Goal: Transaction & Acquisition: Purchase product/service

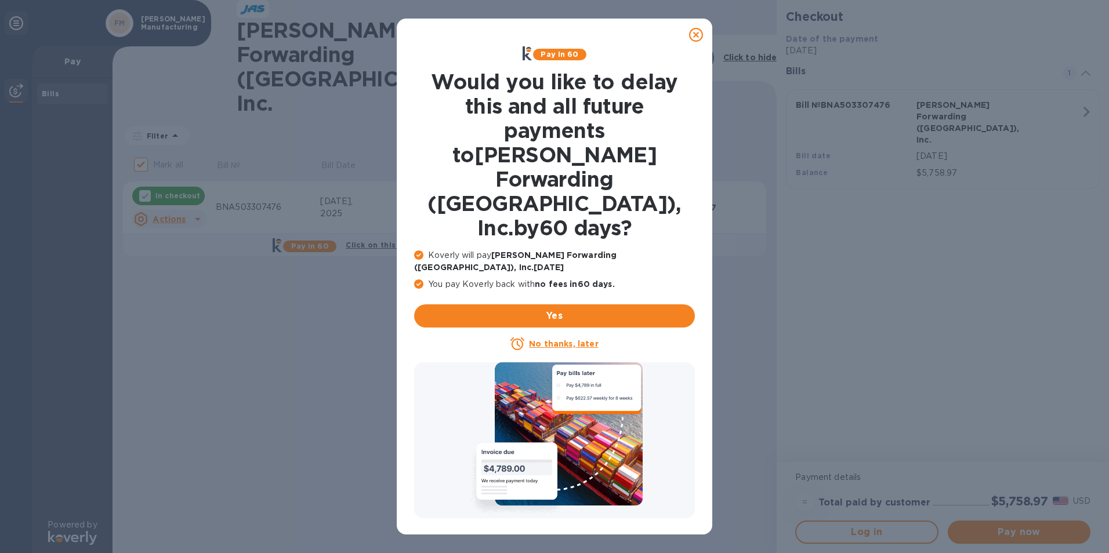
click at [698, 36] on icon at bounding box center [696, 35] width 14 height 14
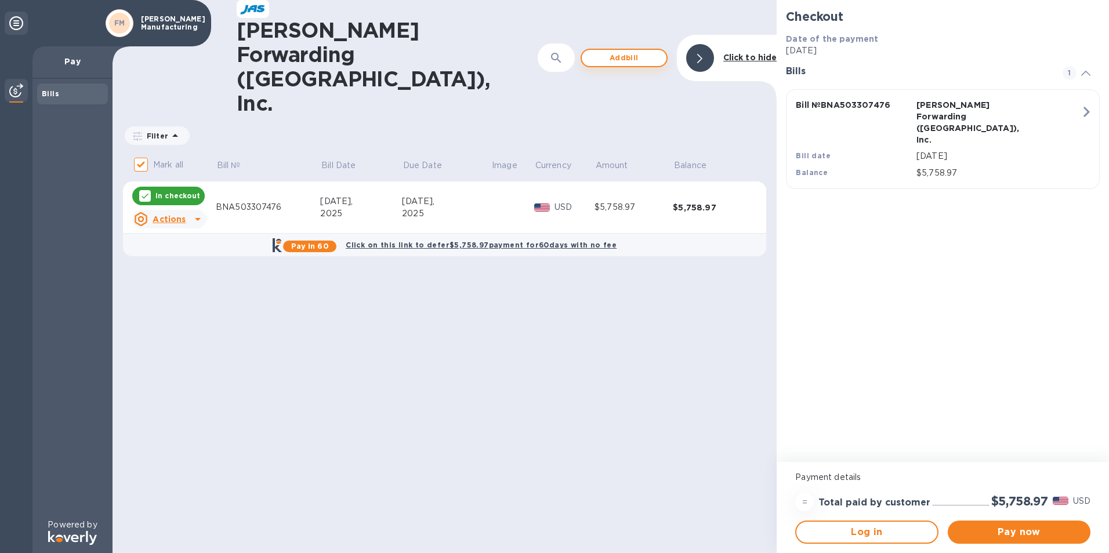
click at [623, 51] on span "Add bill" at bounding box center [624, 58] width 66 height 14
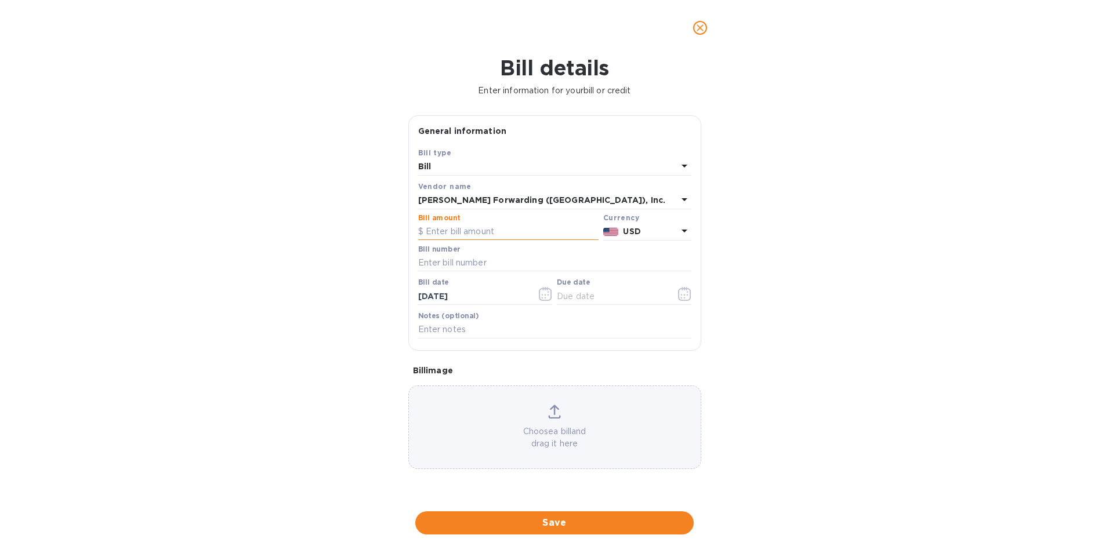
click at [466, 227] on input "text" at bounding box center [508, 231] width 180 height 17
type input "2,610.55"
click at [472, 266] on input "text" at bounding box center [554, 263] width 273 height 17
type input "BNA503319158"
click at [688, 293] on icon "button" at bounding box center [684, 294] width 13 height 14
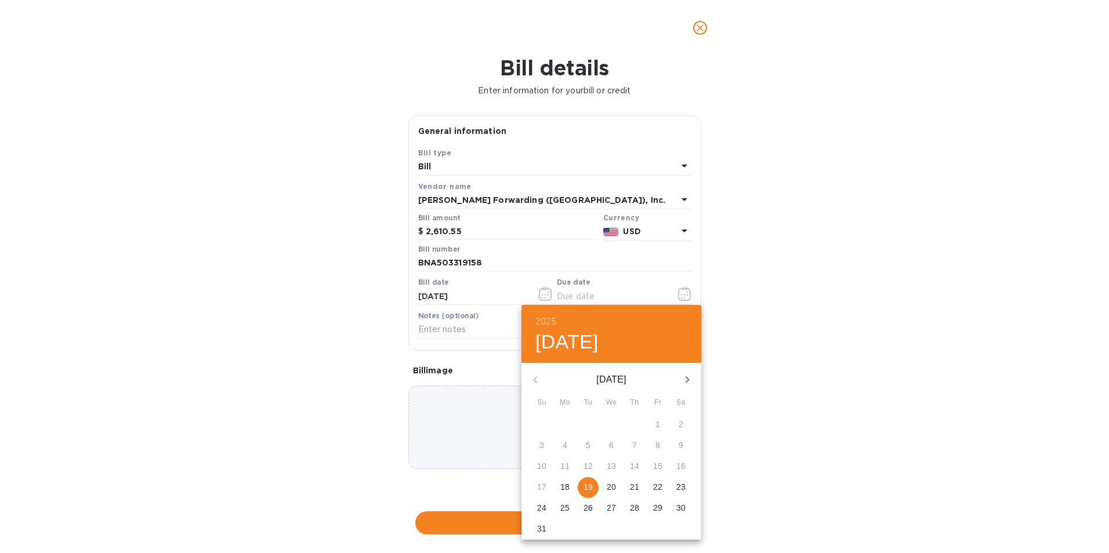
click at [662, 470] on div "15" at bounding box center [657, 466] width 23 height 21
click at [586, 488] on p "19" at bounding box center [587, 487] width 9 height 12
type input "[DATE]"
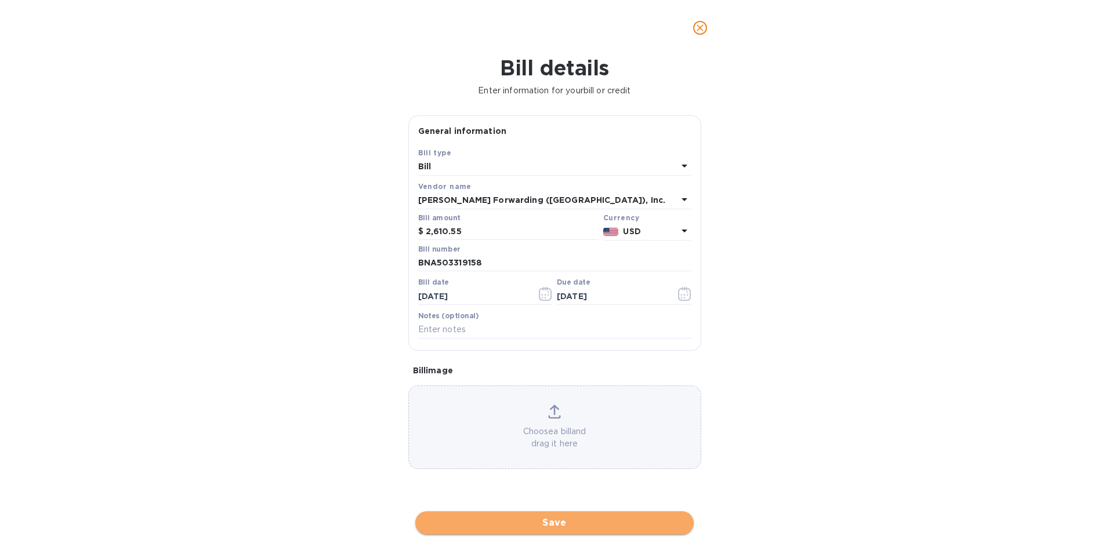
click at [562, 520] on span "Save" at bounding box center [554, 523] width 260 height 14
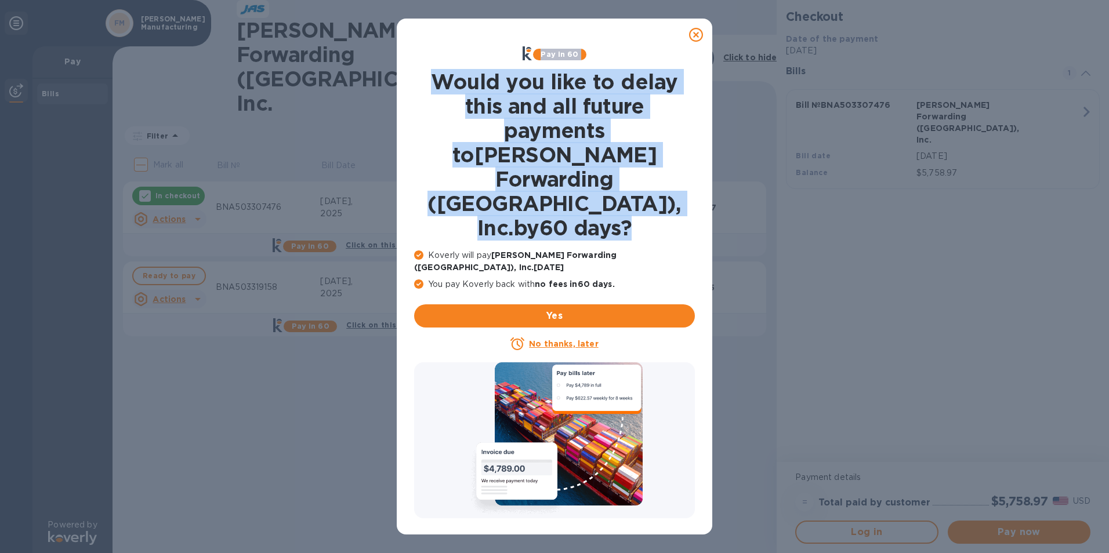
drag, startPoint x: 693, startPoint y: 37, endPoint x: 711, endPoint y: 175, distance: 139.2
click at [711, 175] on div "Pay in 60 Would you like to delay this and all future payments to [PERSON_NAME]…" at bounding box center [554, 277] width 315 height 516
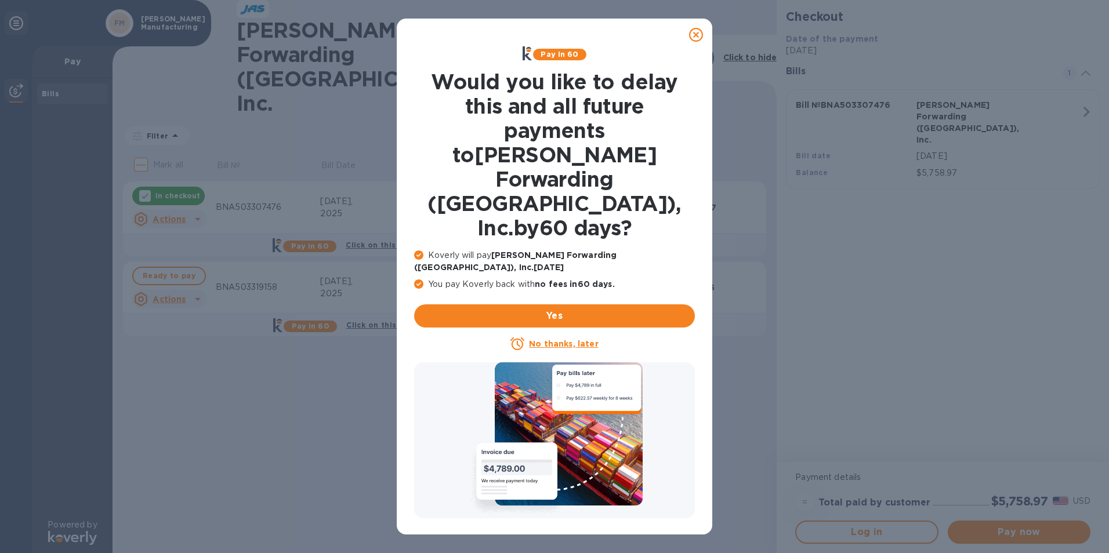
drag, startPoint x: 711, startPoint y: 175, endPoint x: 694, endPoint y: 38, distance: 138.5
click at [694, 38] on icon at bounding box center [696, 35] width 14 height 14
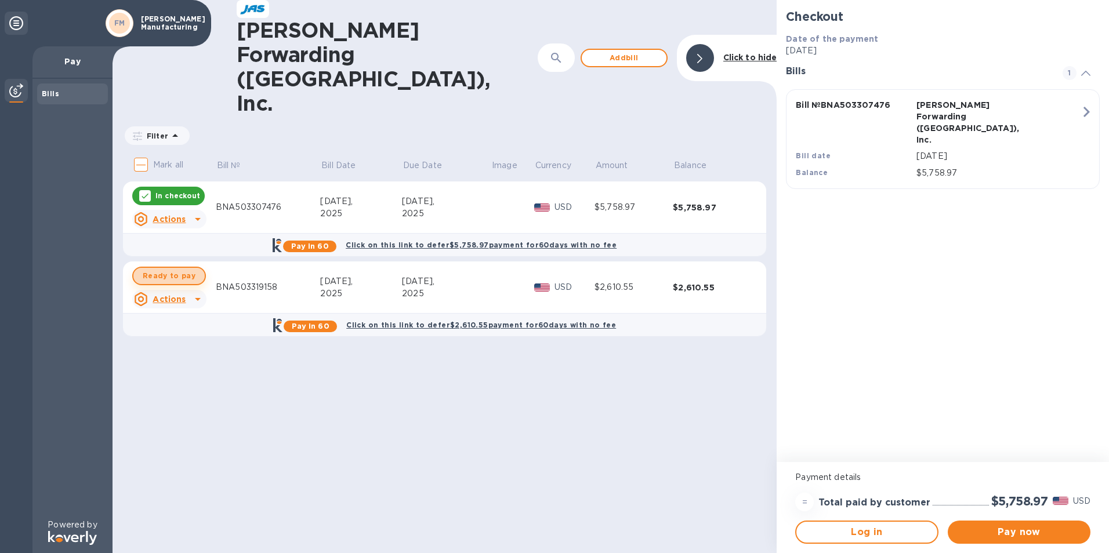
click at [168, 269] on span "Ready to pay" at bounding box center [169, 276] width 53 height 14
checkbox input "true"
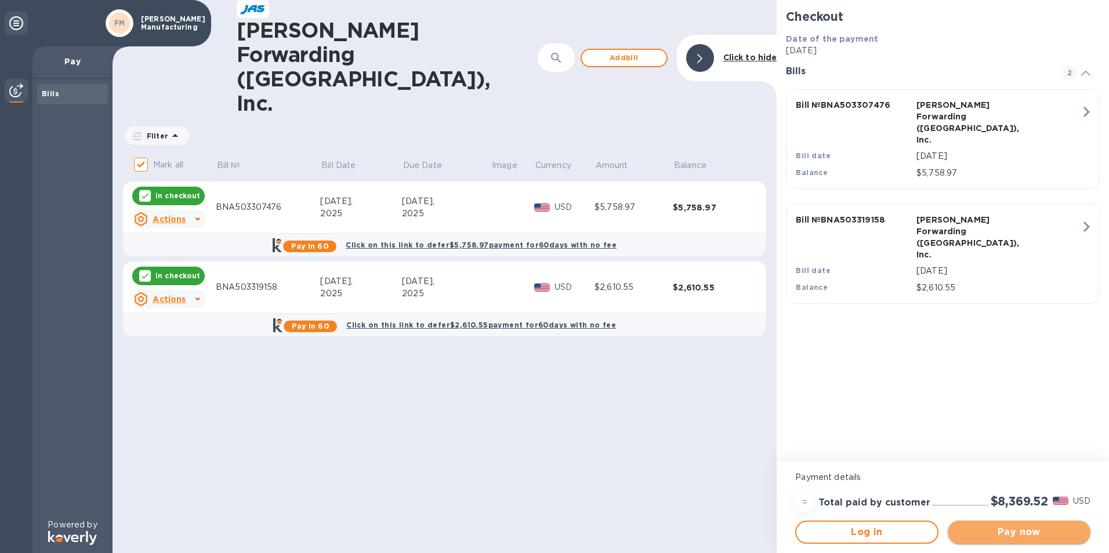
click at [1011, 530] on span "Pay now" at bounding box center [1019, 532] width 124 height 14
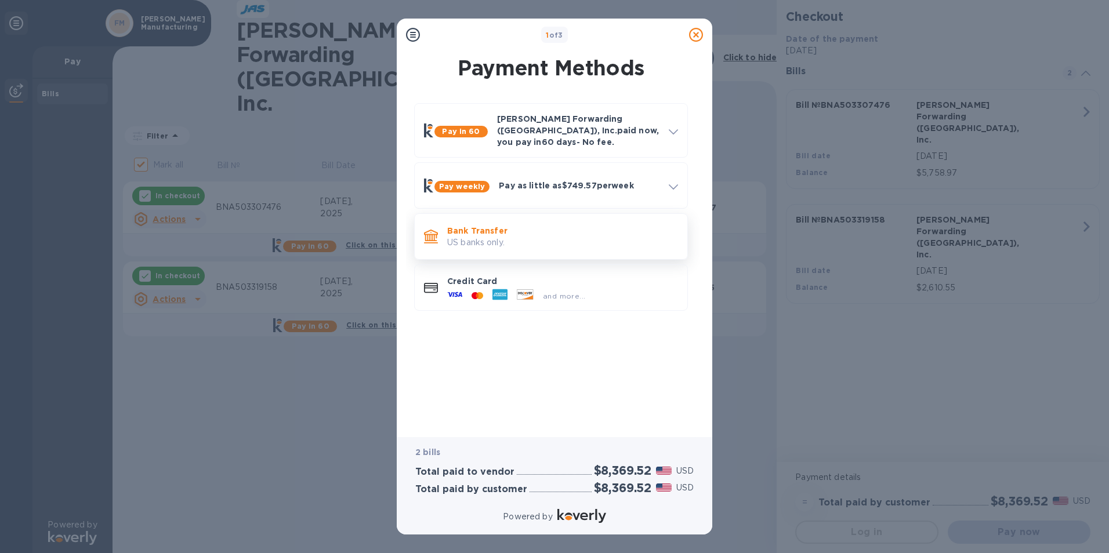
click at [446, 233] on div "Bank Transfer US banks only." at bounding box center [562, 236] width 240 height 33
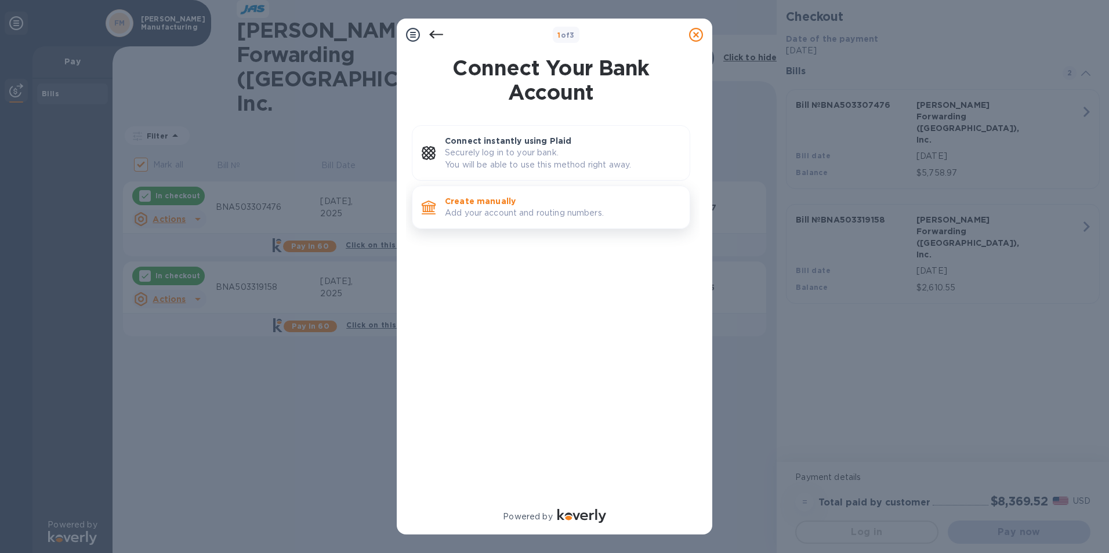
click at [474, 209] on p "Add your account and routing numbers." at bounding box center [562, 213] width 235 height 12
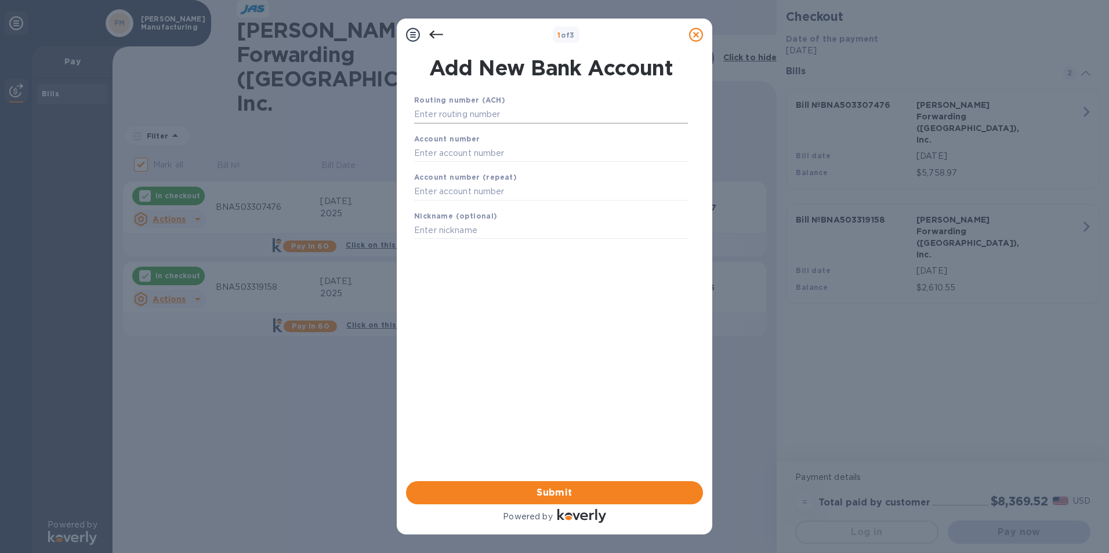
click at [472, 120] on input "text" at bounding box center [551, 114] width 274 height 17
click at [444, 118] on input "text" at bounding box center [551, 114] width 274 height 17
type input "044000024"
type input "01068335266"
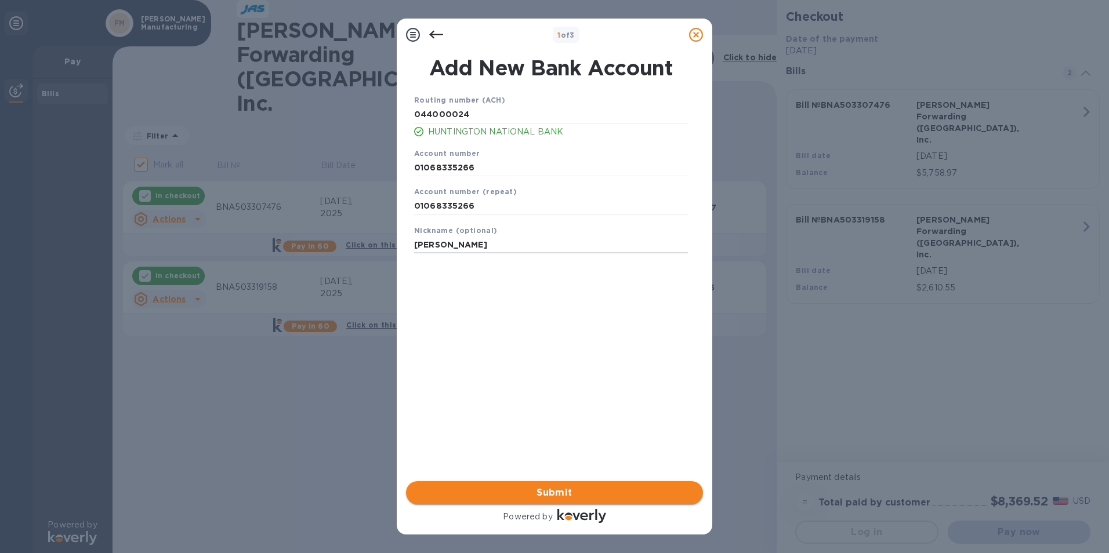
type input "[PERSON_NAME]"
click at [536, 495] on span "Submit" at bounding box center [554, 493] width 278 height 14
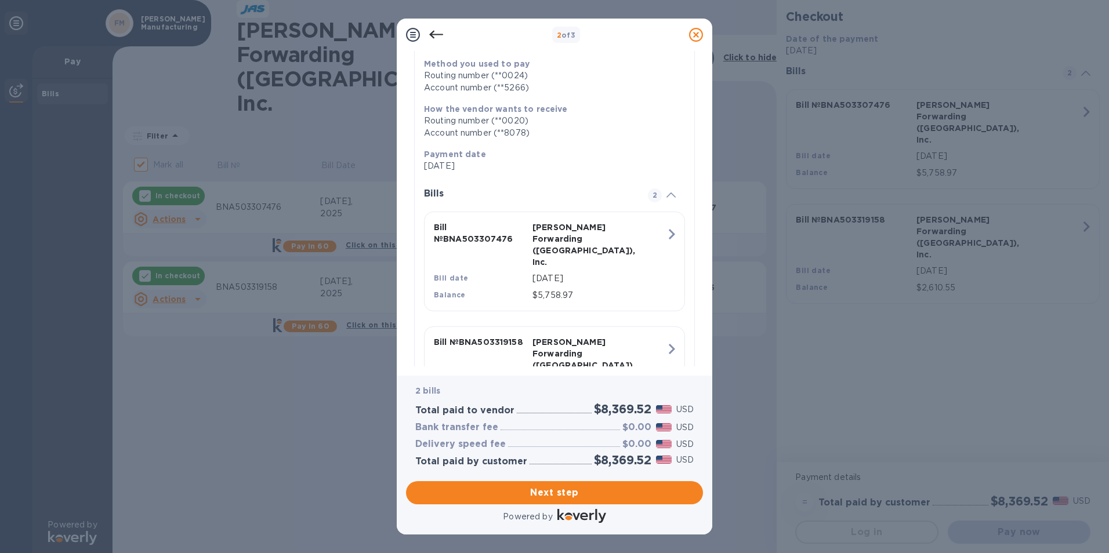
scroll to position [195, 0]
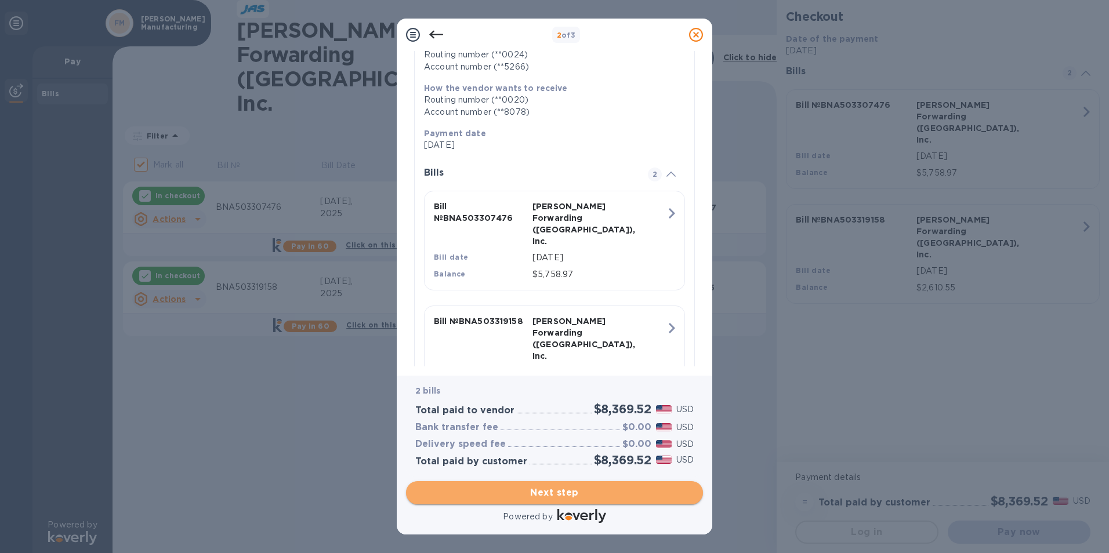
click at [564, 495] on span "Next step" at bounding box center [554, 493] width 278 height 14
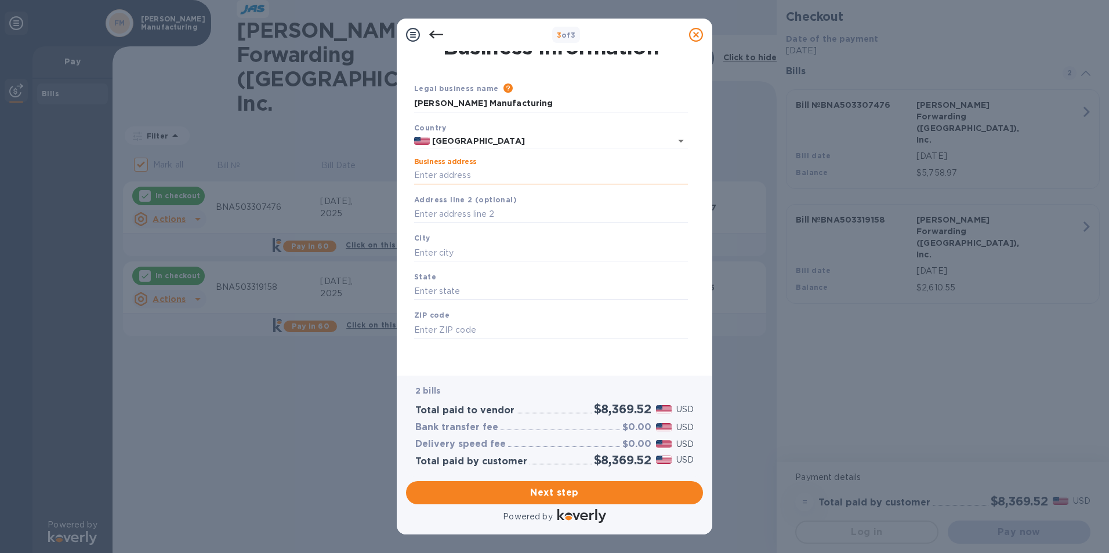
click at [448, 177] on input "Business address" at bounding box center [551, 175] width 274 height 17
type input "[STREET_ADDRESS]"
type input "[GEOGRAPHIC_DATA]"
type input "MO"
type input "65807"
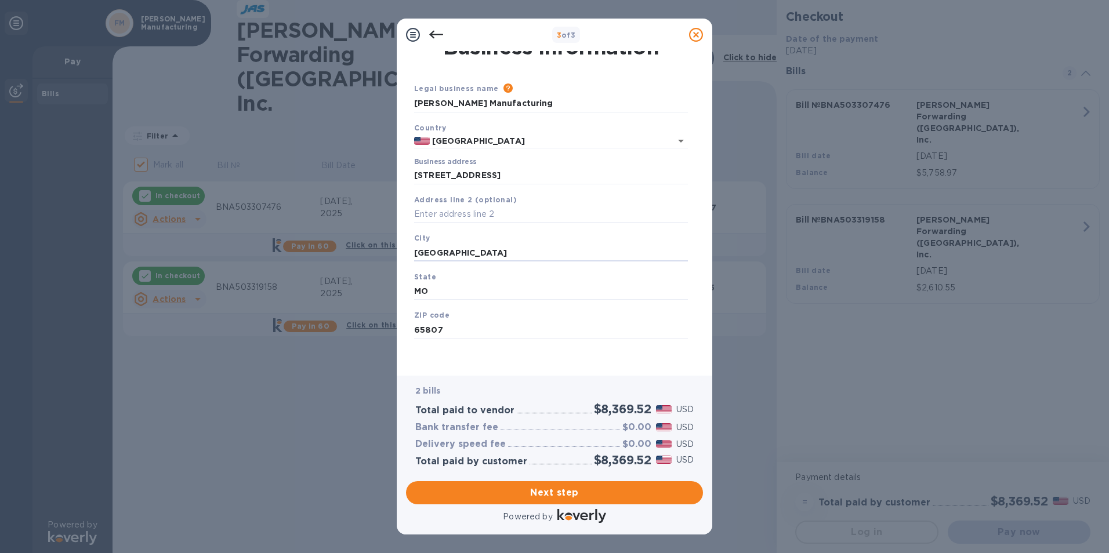
drag, startPoint x: 475, startPoint y: 256, endPoint x: 337, endPoint y: 254, distance: 138.6
click at [337, 254] on div "3 of 3 Business Information Legal business name Please provide the legal name t…" at bounding box center [554, 276] width 1109 height 553
type input "[GEOGRAPHIC_DATA]"
type input "MO"
type input "65807"
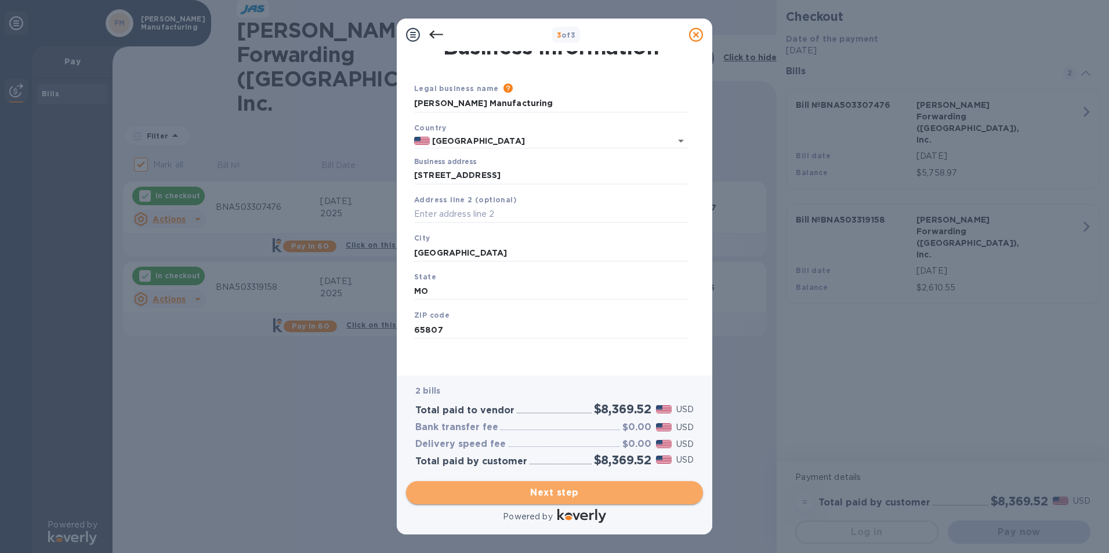
click at [557, 497] on span "Next step" at bounding box center [554, 493] width 278 height 14
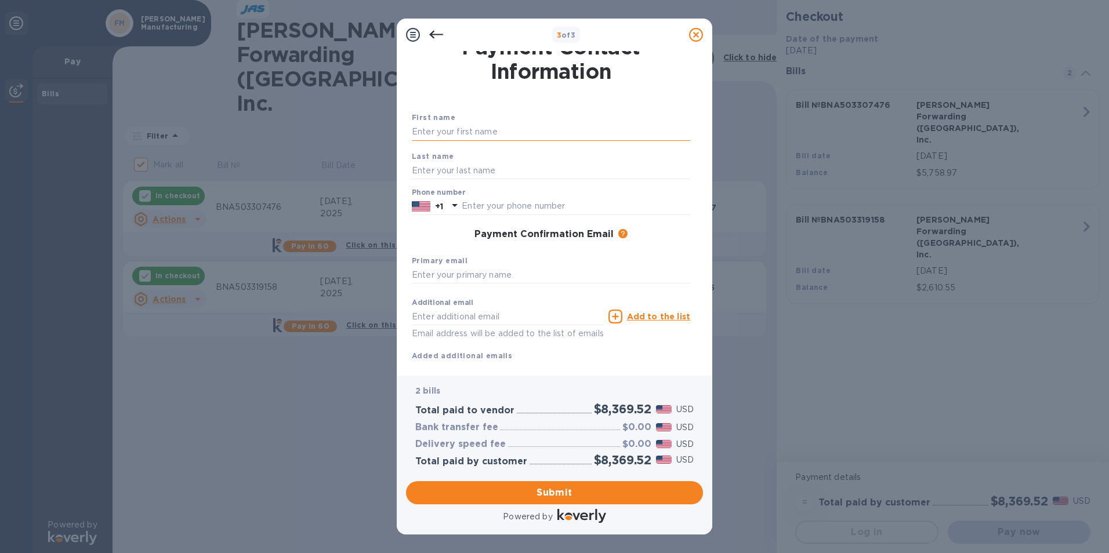
click at [444, 132] on input "text" at bounding box center [551, 132] width 278 height 17
type input "[PERSON_NAME]"
type input "6103676916"
type input "[EMAIL_ADDRESS][DOMAIN_NAME]"
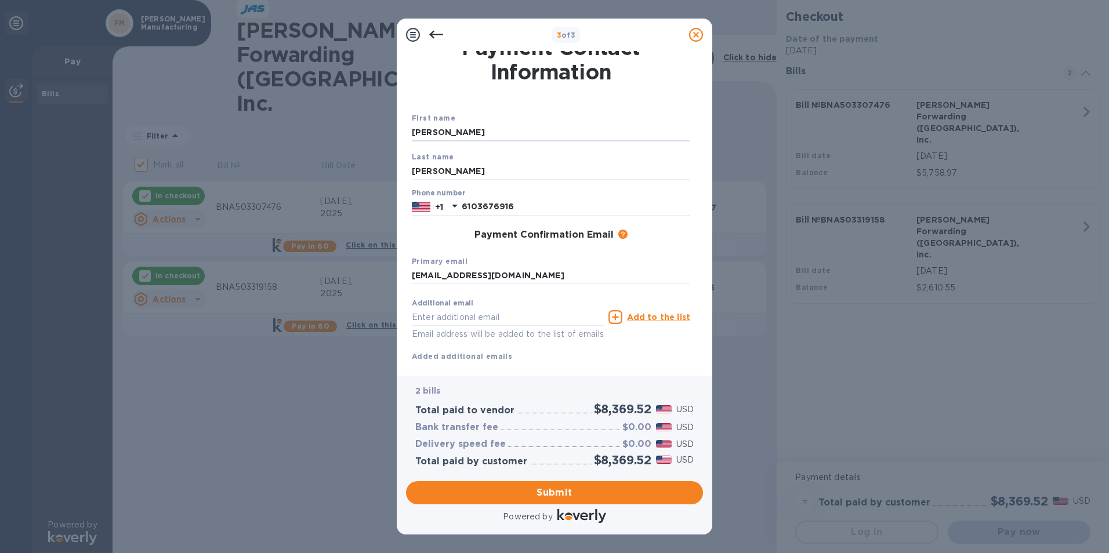
scroll to position [0, 0]
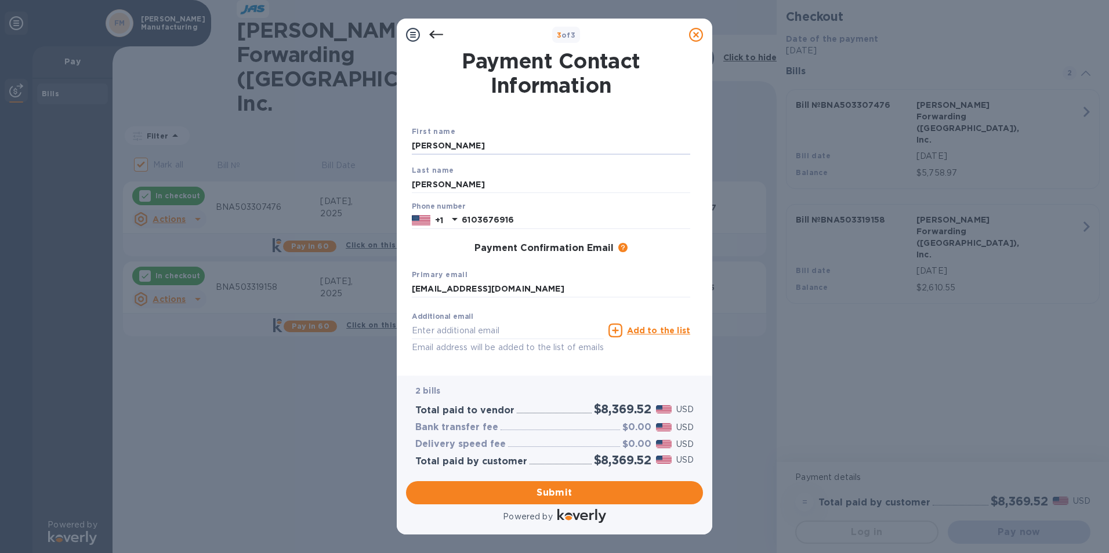
drag, startPoint x: 462, startPoint y: 145, endPoint x: 244, endPoint y: 148, distance: 217.5
click at [244, 148] on div "3 of 3 Payment Contact Information First name [PERSON_NAME] Last name [PERSON_N…" at bounding box center [554, 276] width 1109 height 553
type input "[PERSON_NAME]"
click at [544, 489] on span "Submit" at bounding box center [554, 493] width 278 height 14
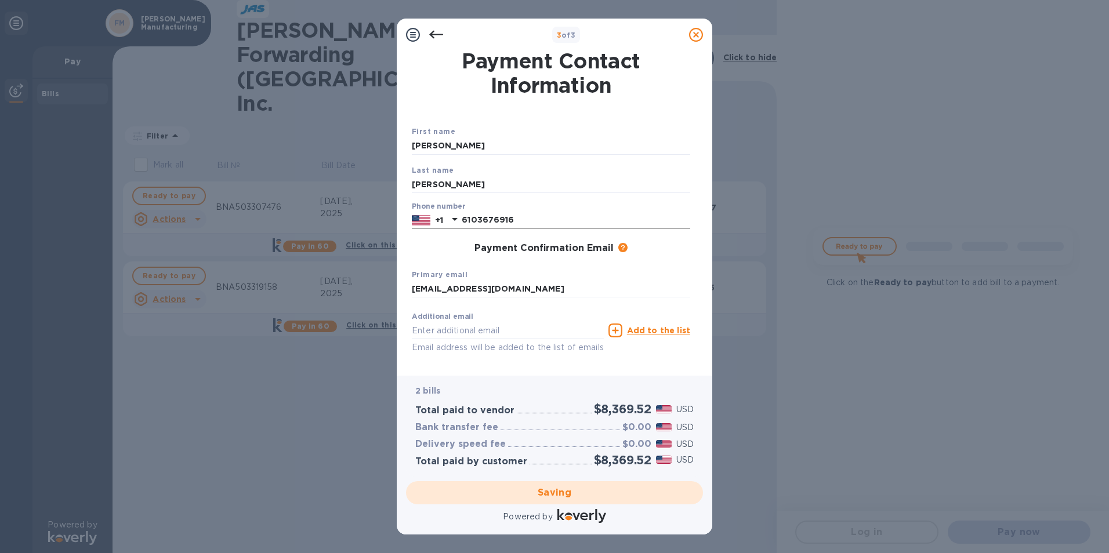
checkbox input "false"
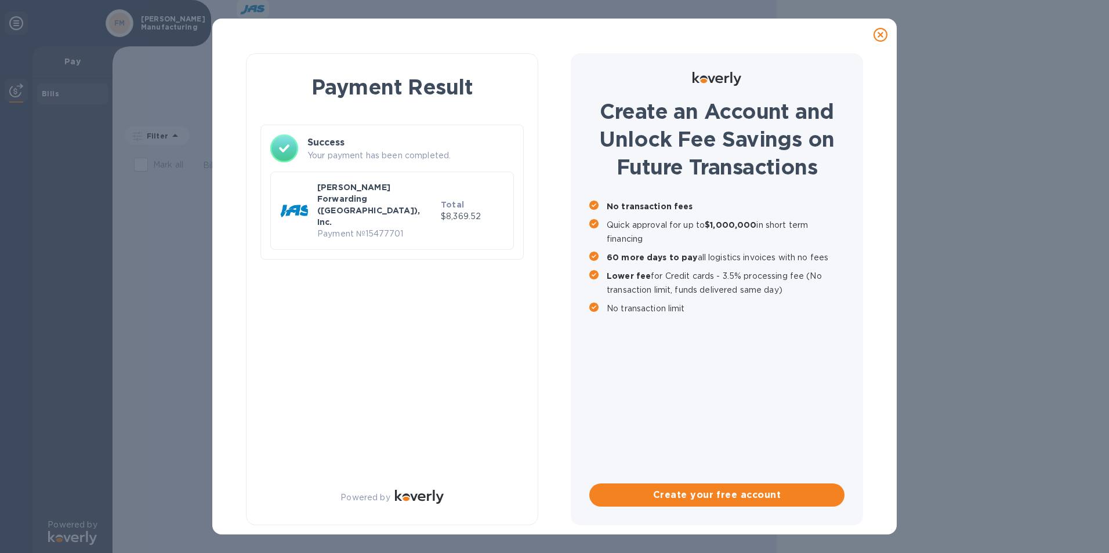
click at [883, 35] on icon at bounding box center [880, 35] width 14 height 14
